Goal: Task Accomplishment & Management: Manage account settings

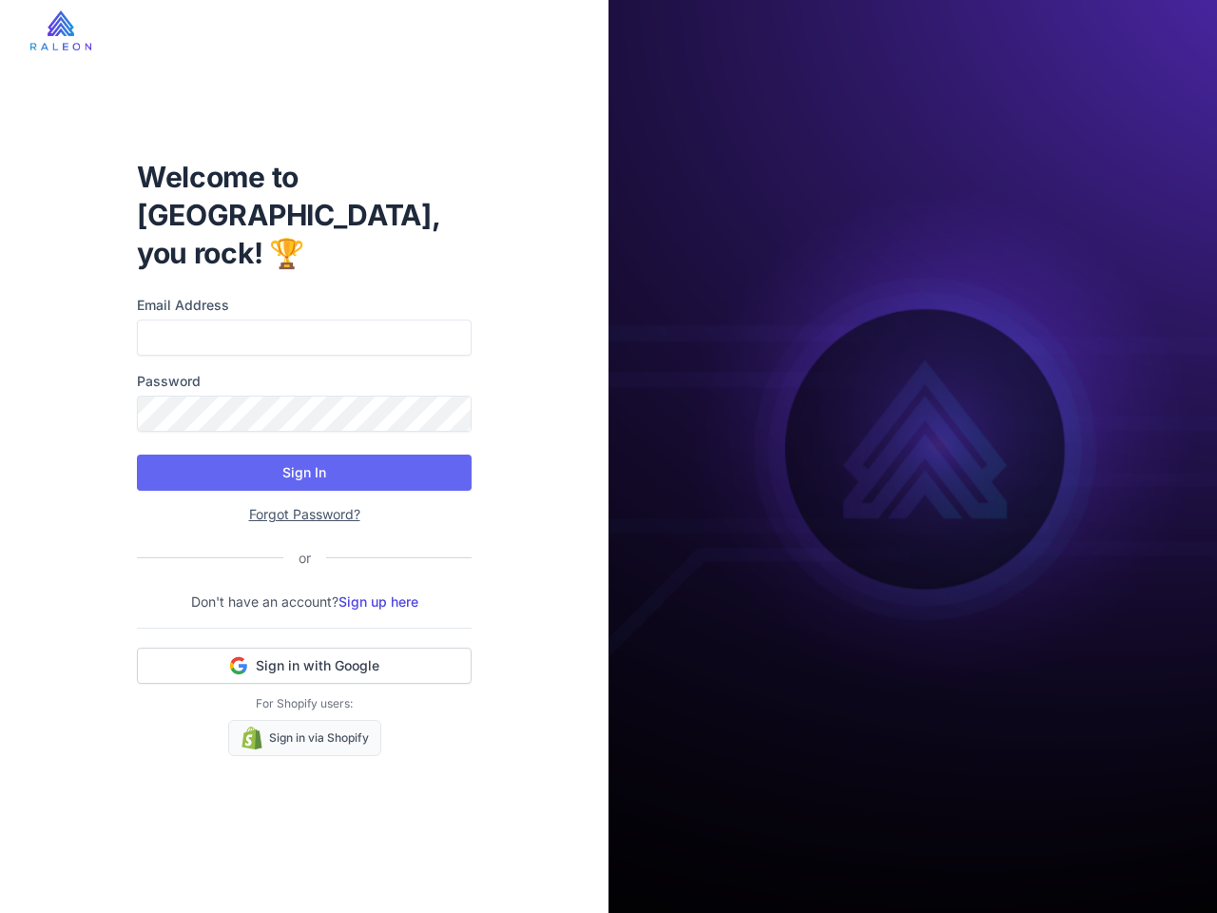
click at [304, 455] on button "Sign In" at bounding box center [304, 473] width 335 height 36
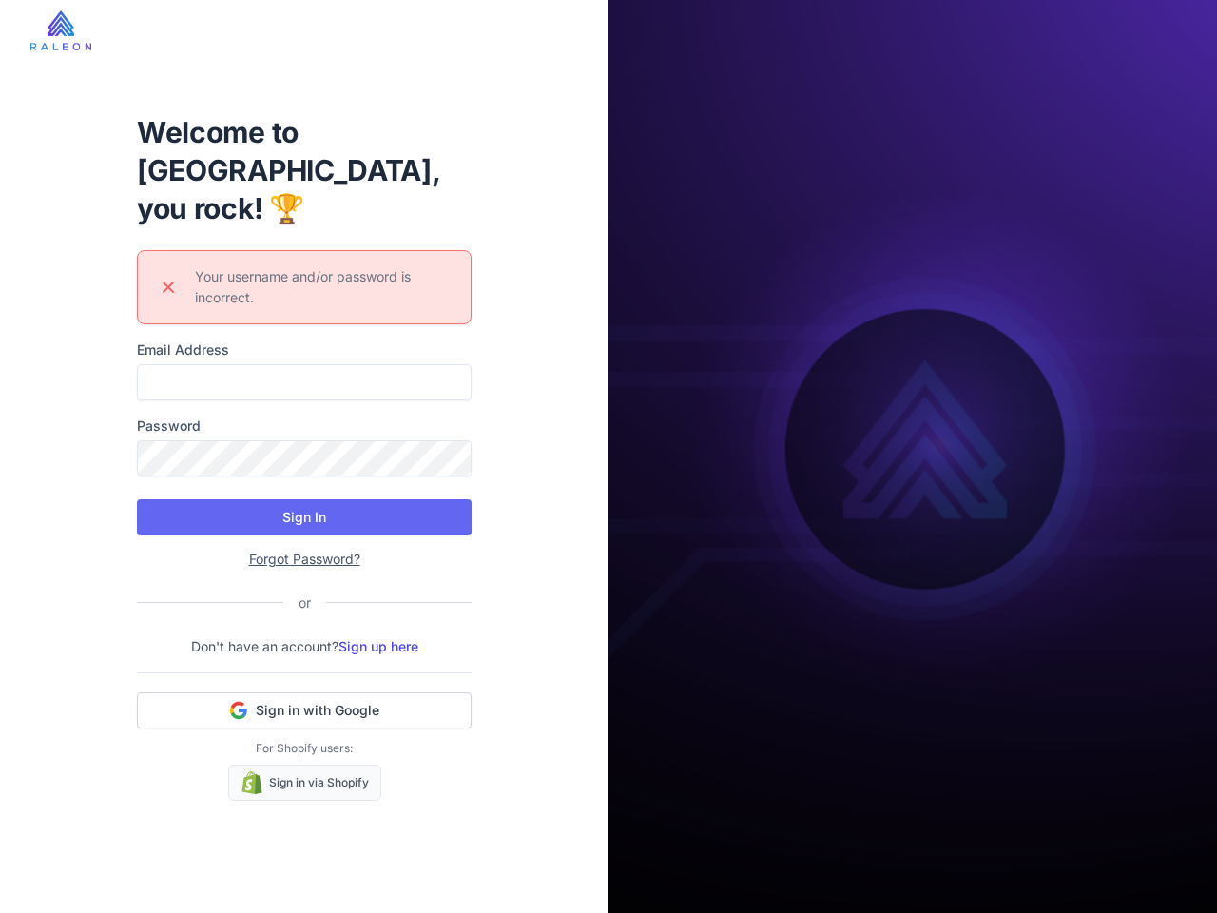
click at [304, 647] on div "Welcome to [GEOGRAPHIC_DATA], you rock! 🏆 Error icon Your username and/or passw…" at bounding box center [304, 457] width 365 height 748
